Goal: Use online tool/utility: Utilize a website feature to perform a specific function

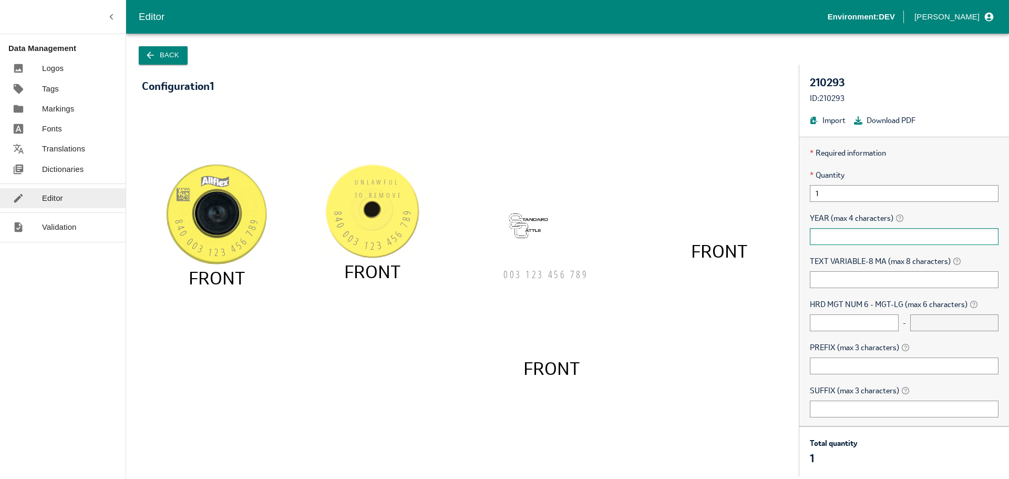
scroll to position [53, 0]
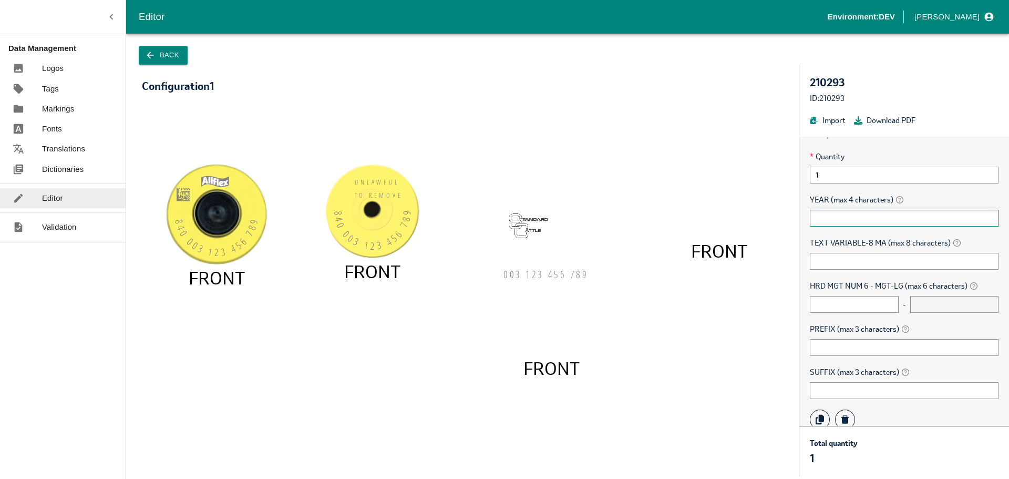
click at [852, 224] on input "text" at bounding box center [904, 218] width 189 height 17
click at [831, 265] on input "text" at bounding box center [904, 261] width 189 height 17
click at [849, 270] on div "* Required information * Quantity 1 YEAR (max 4 characters) TEXT VARIABLE-8 MA …" at bounding box center [904, 279] width 210 height 322
click at [848, 261] on input "text" at bounding box center [904, 261] width 189 height 17
click at [837, 228] on div "* Required information * Quantity 1 YEAR (max 4 characters) TEXT VARIABLE-8 MA …" at bounding box center [904, 279] width 210 height 322
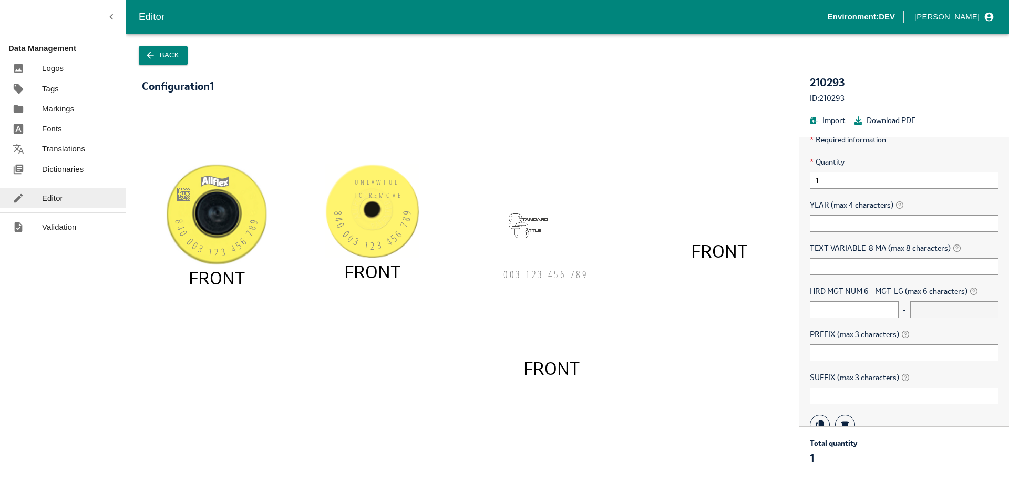
scroll to position [0, 0]
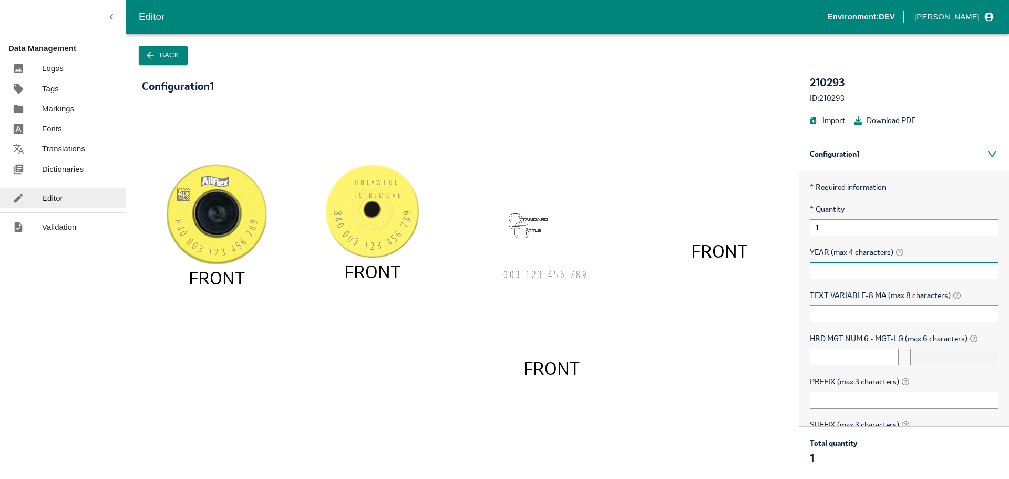
click at [826, 271] on input "text" at bounding box center [904, 270] width 189 height 17
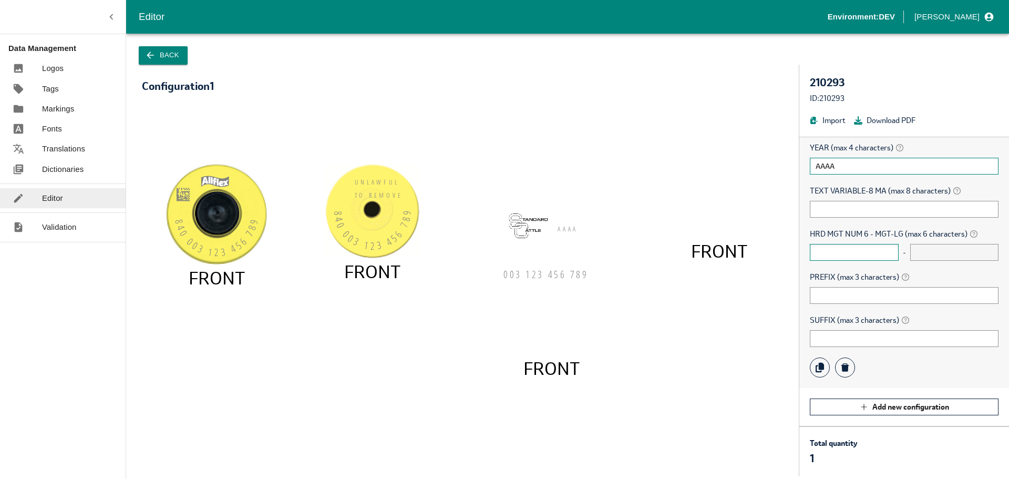
type input "AAAA"
click at [852, 252] on input "text" at bounding box center [854, 252] width 89 height 17
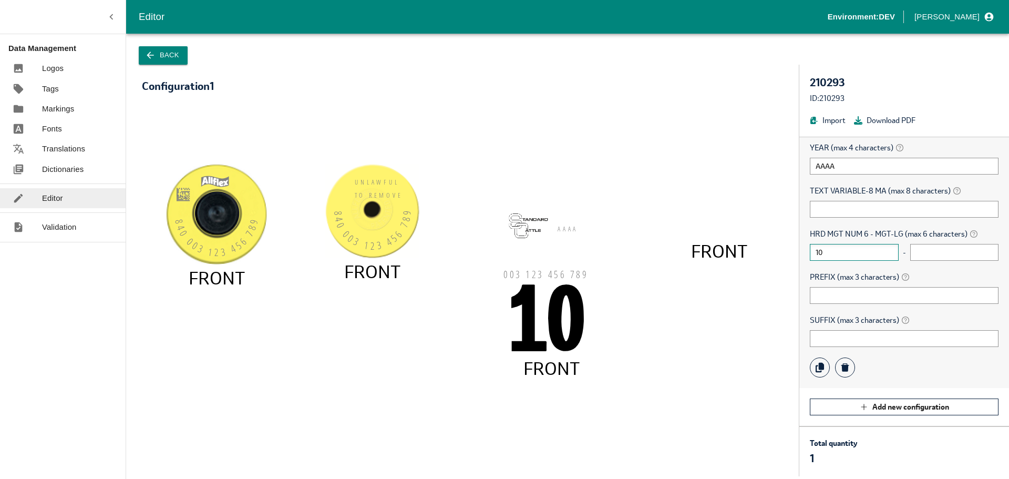
type input "10"
type input "11"
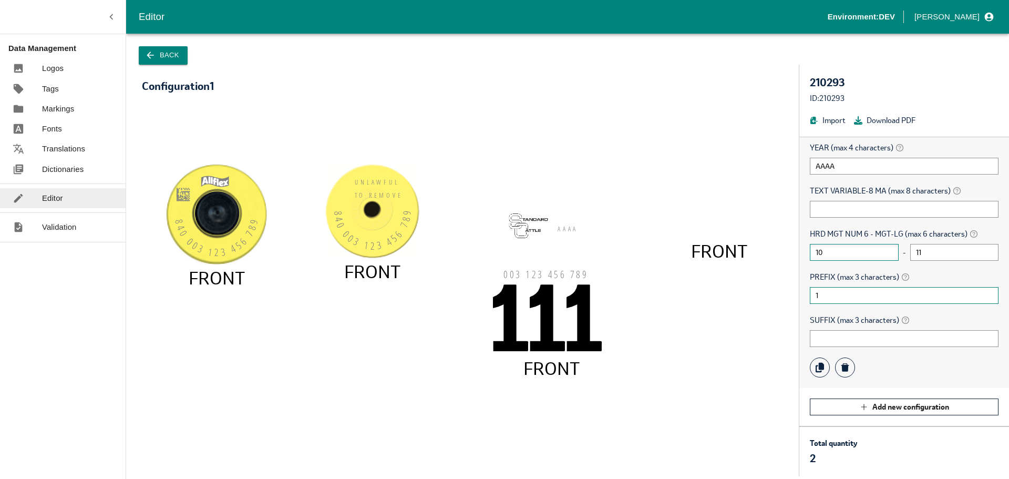
type input "1"
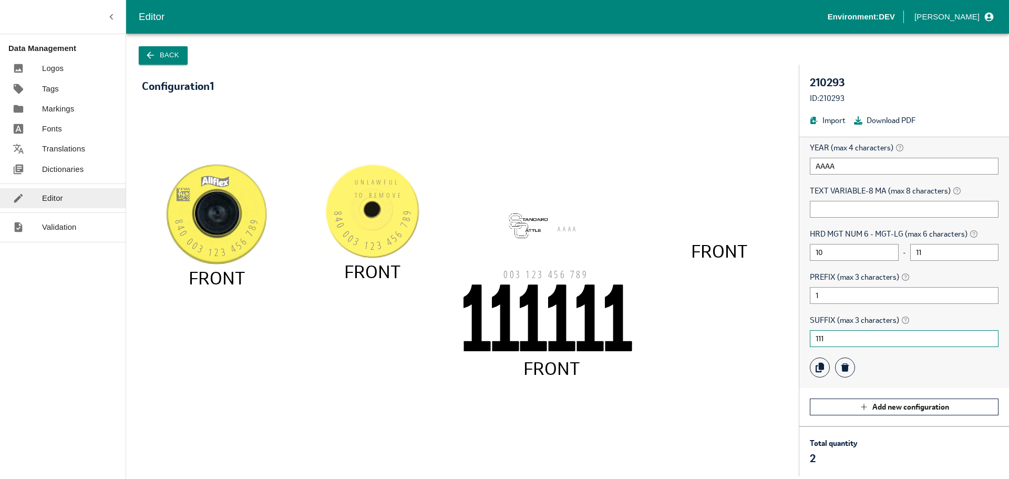
type input "111"
click at [676, 369] on icon "840 003 123 456 78 9 FRONT UNLAWFU L TO REMOV E 840 003 123 456 78 9 FRONT AAA …" at bounding box center [462, 287] width 620 height 358
drag, startPoint x: 467, startPoint y: 172, endPoint x: 665, endPoint y: 316, distance: 244.8
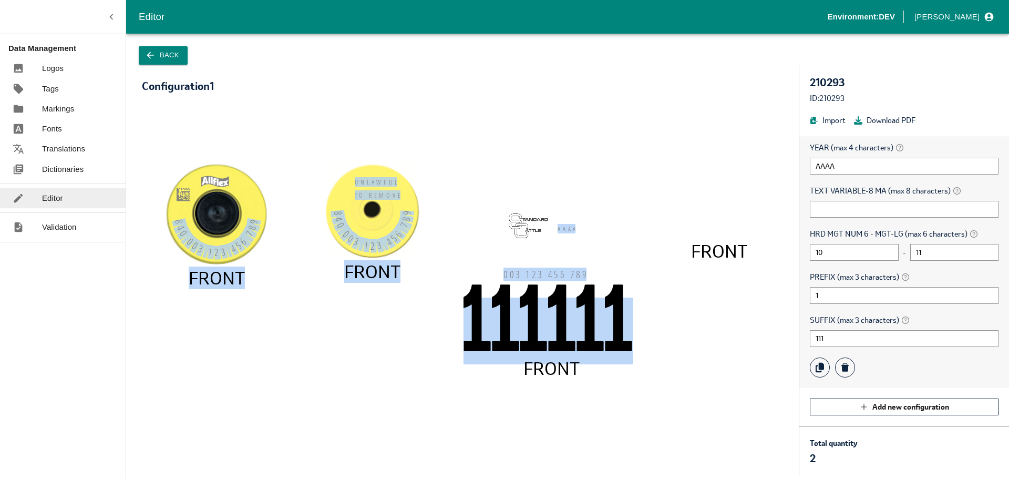
click at [651, 295] on icon "840 003 123 456 78 9 FRONT UNLAWFU L TO REMOV E 840 003 123 456 78 9 FRONT AAA …" at bounding box center [462, 287] width 620 height 358
click at [667, 320] on icon "840 003 123 456 78 9 FRONT UNLAWFU L TO REMOV E 840 003 123 456 78 9 FRONT AAA …" at bounding box center [462, 287] width 620 height 358
click at [671, 348] on icon "840 003 123 456 78 9 FRONT UNLAWFU L TO REMOV E 840 003 123 456 78 9 FRONT AAA …" at bounding box center [462, 287] width 620 height 358
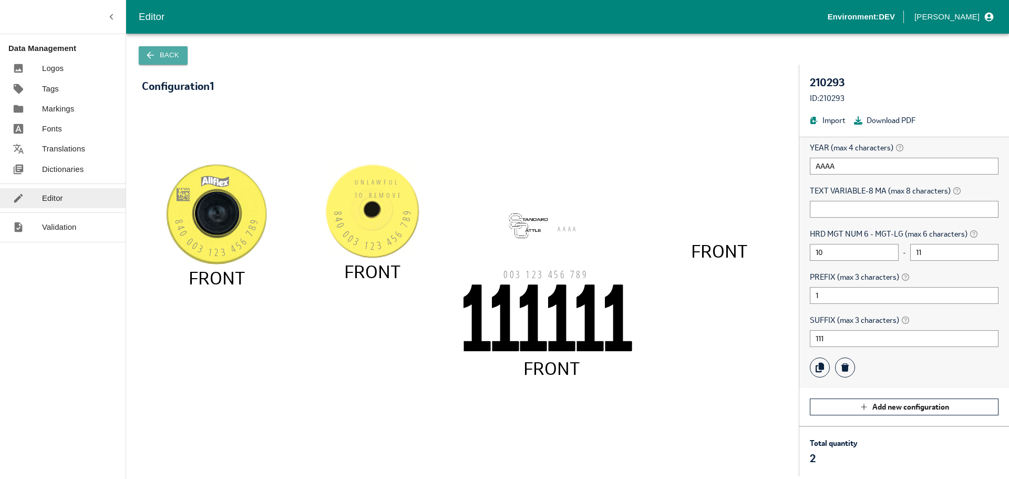
click at [166, 53] on button "Back" at bounding box center [163, 55] width 49 height 18
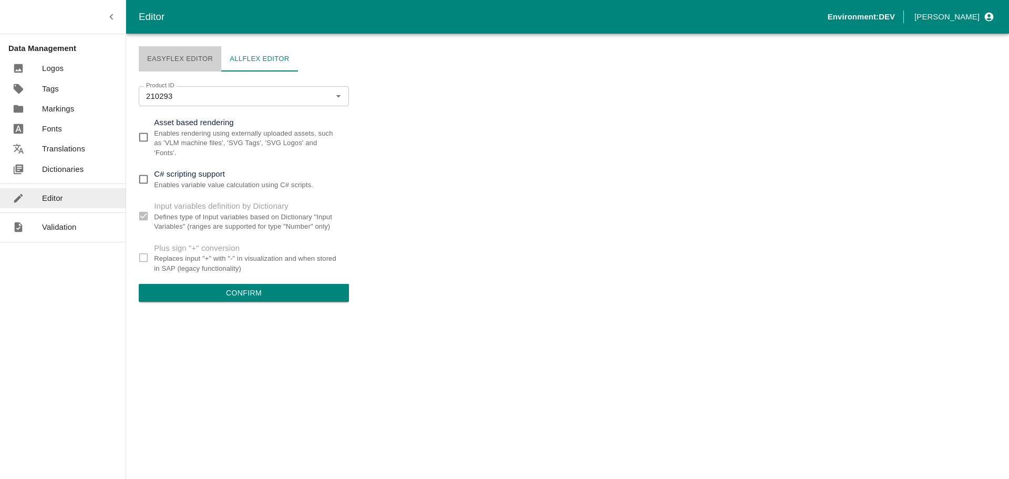
click at [167, 59] on link "Easyflex Editor" at bounding box center [180, 58] width 82 height 25
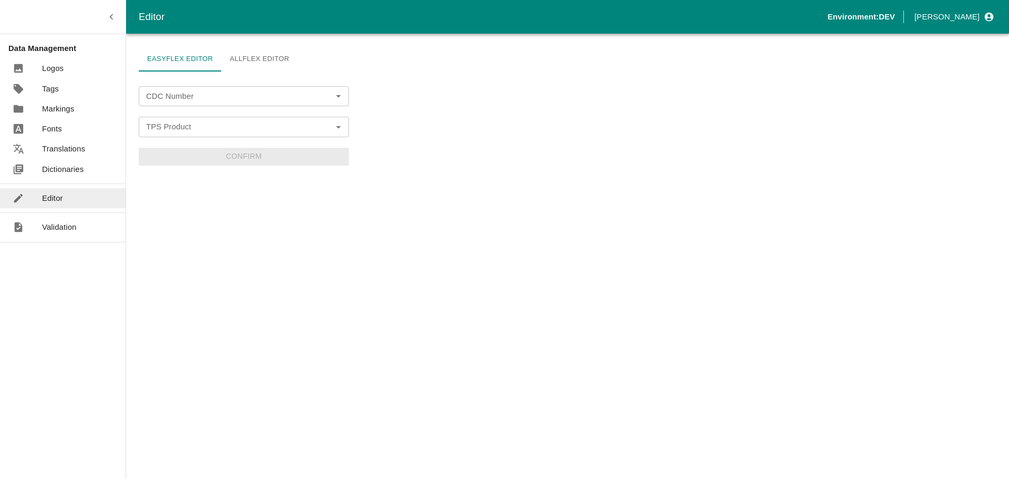
click at [177, 103] on input "CDC Number" at bounding box center [235, 96] width 187 height 14
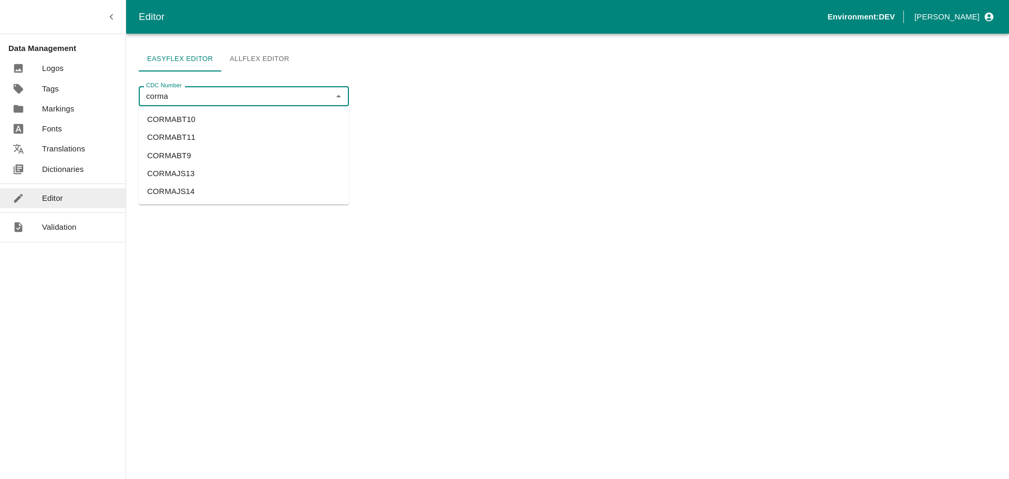
click at [192, 119] on li "CORMABT10" at bounding box center [244, 119] width 210 height 18
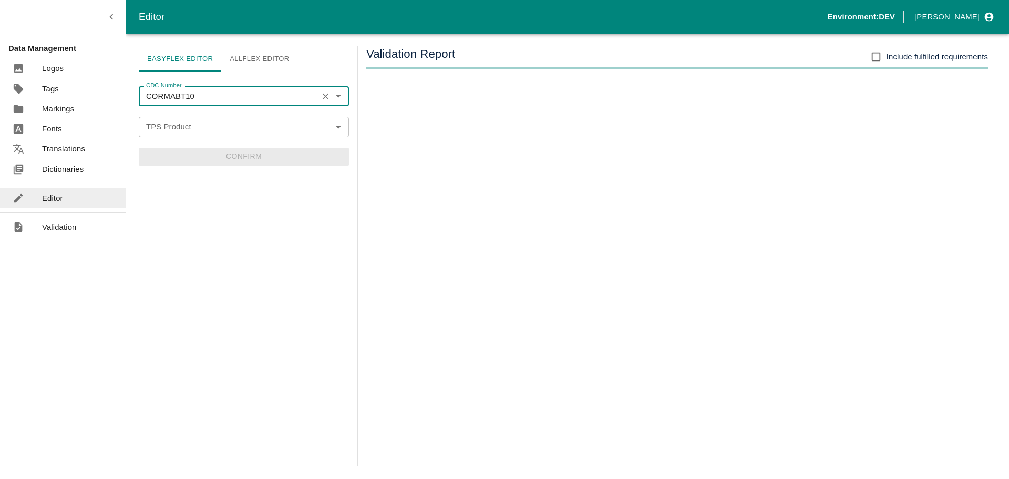
type input "CORMABT10"
click at [186, 127] on div "TPS Product TPS Product" at bounding box center [244, 127] width 210 height 20
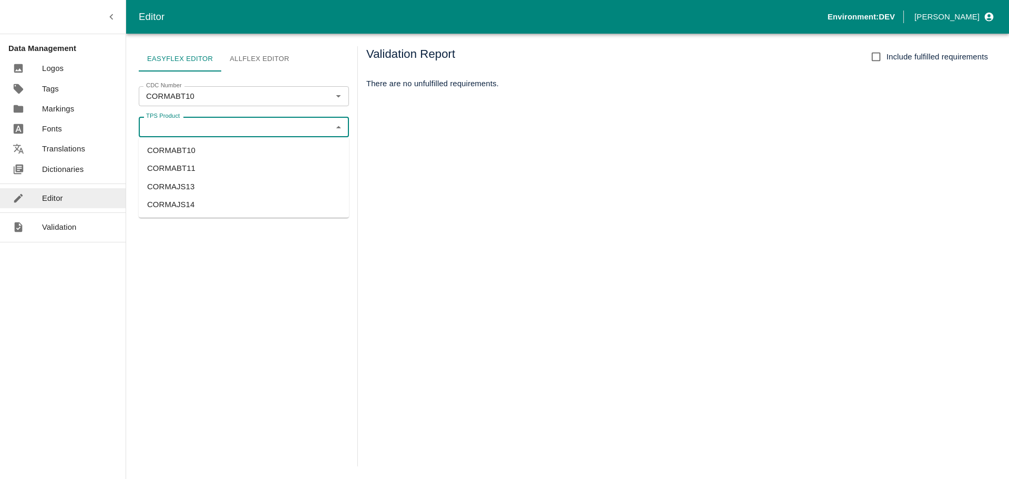
click at [187, 149] on li "CORMABT10" at bounding box center [244, 150] width 210 height 18
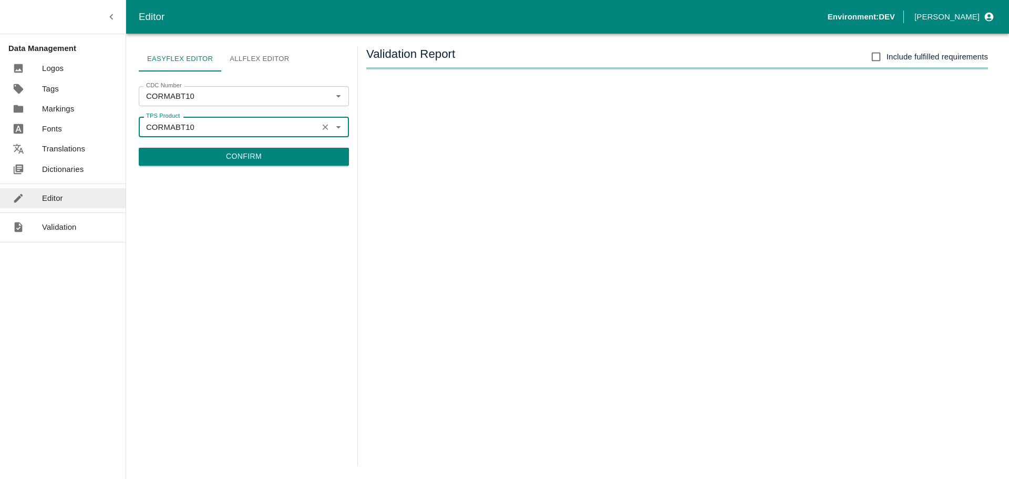
type input "CORMABT10"
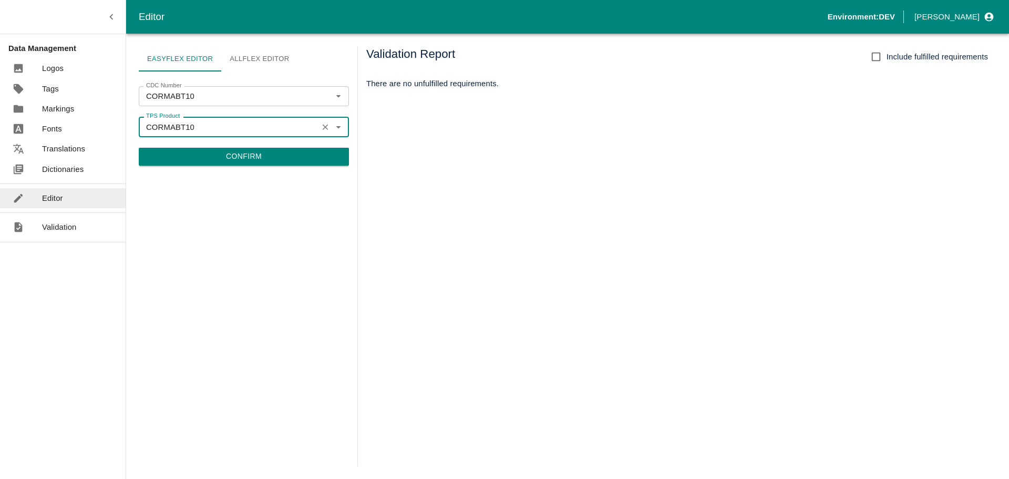
click at [254, 165] on button "Confirm" at bounding box center [244, 157] width 210 height 18
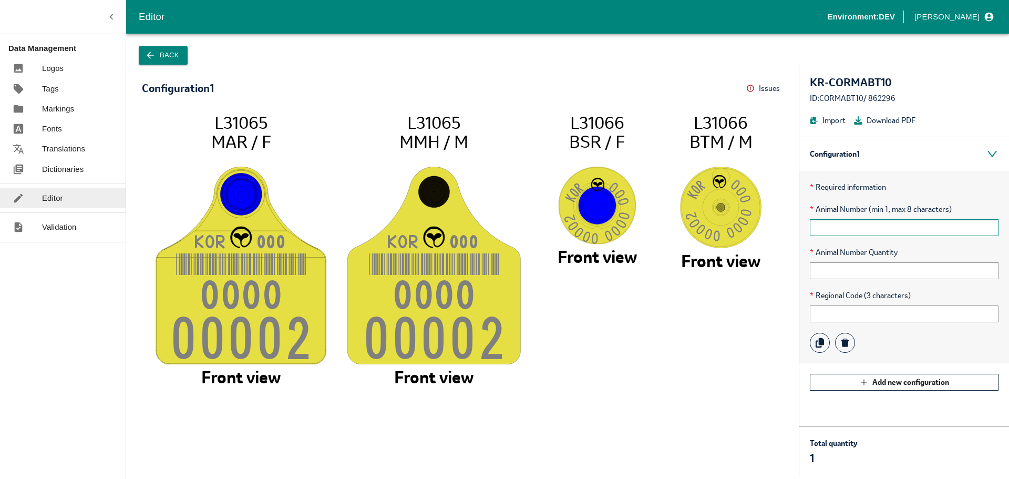
click at [866, 220] on input "text" at bounding box center [904, 227] width 189 height 17
click at [833, 258] on div "* Animal Number Quantity" at bounding box center [904, 262] width 189 height 33
drag, startPoint x: 817, startPoint y: 14, endPoint x: 892, endPoint y: 14, distance: 74.1
click at [892, 14] on div "Editor Environment: [PERSON_NAME]" at bounding box center [567, 17] width 883 height 34
click at [890, 15] on div "Editor Environment: [PERSON_NAME]" at bounding box center [567, 17] width 883 height 34
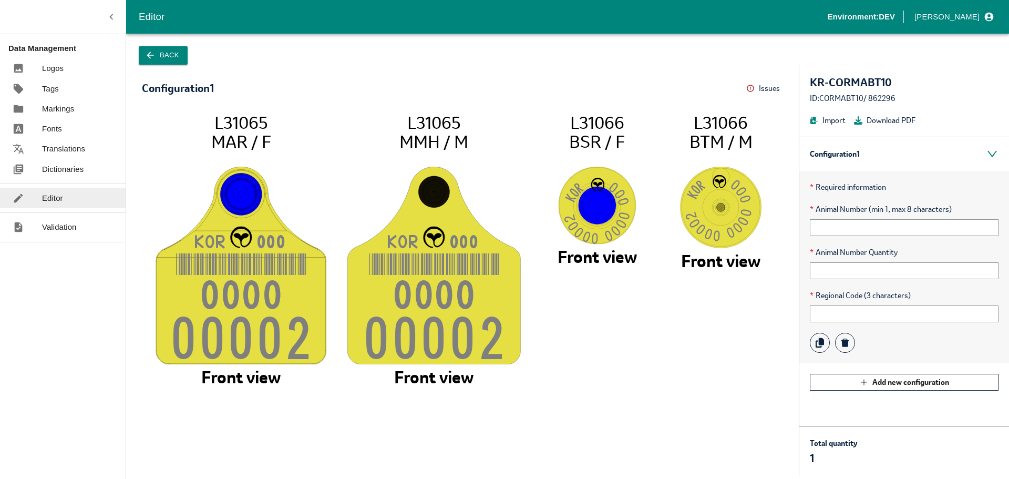
drag, startPoint x: 201, startPoint y: 377, endPoint x: 287, endPoint y: 378, distance: 86.2
click at [287, 378] on icon "KO R 00 0 000 0 0000 2 L31065 MAR / F Front view KO R 00 0 000 0 0000 2 L31065 …" at bounding box center [462, 288] width 620 height 353
copy tspan "Front view"
drag, startPoint x: 392, startPoint y: 377, endPoint x: 482, endPoint y: 375, distance: 89.3
click at [482, 375] on icon "KO R 00 0 000 0 0000 2 L31065 MAR / F Front view KO R 00 0 000 0 0000 2 L31065 …" at bounding box center [462, 288] width 620 height 353
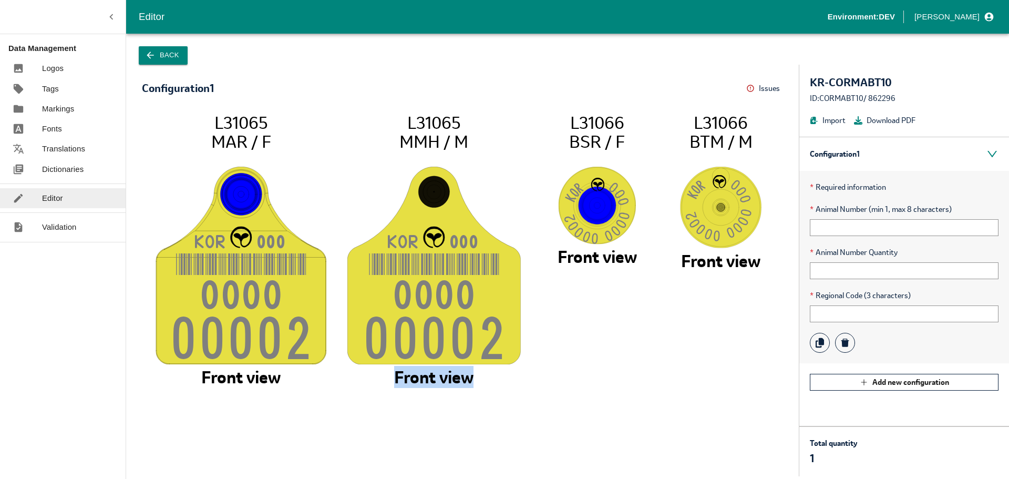
click at [482, 375] on icon "KO R 00 0 000 0 0000 2 L31065 MAR / F Front view KO R 00 0 000 0 0000 2 L31065 …" at bounding box center [462, 288] width 620 height 353
